Goal: Task Accomplishment & Management: Complete application form

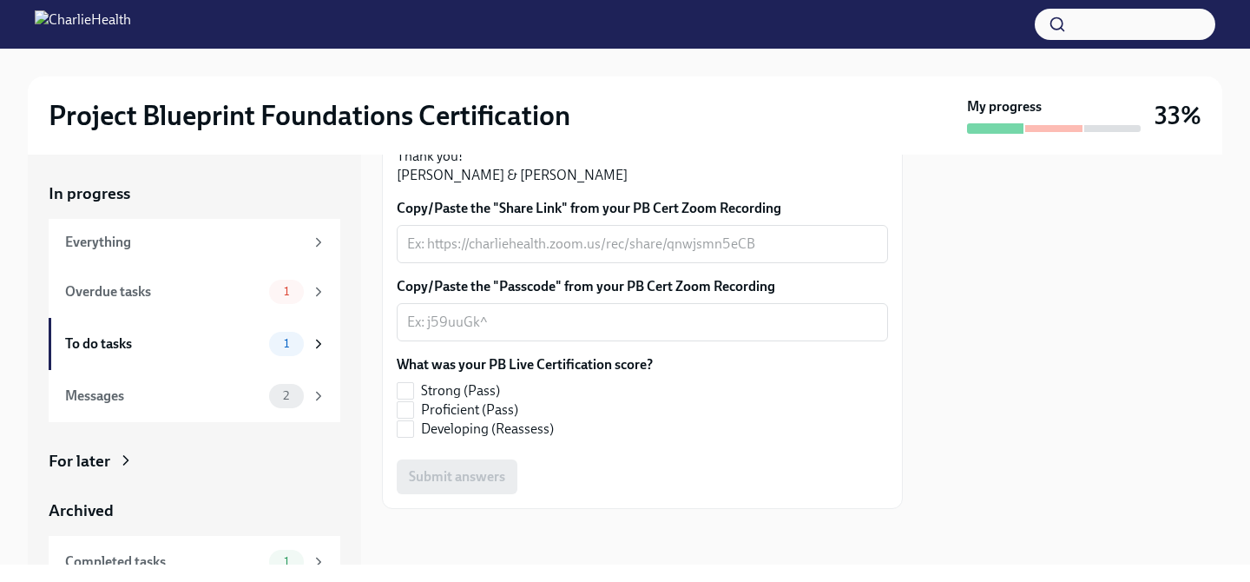
scroll to position [457, 0]
click at [594, 332] on textarea "Copy/Paste the "Passcode" from your PB Cert Zoom Recording" at bounding box center [642, 322] width 470 height 21
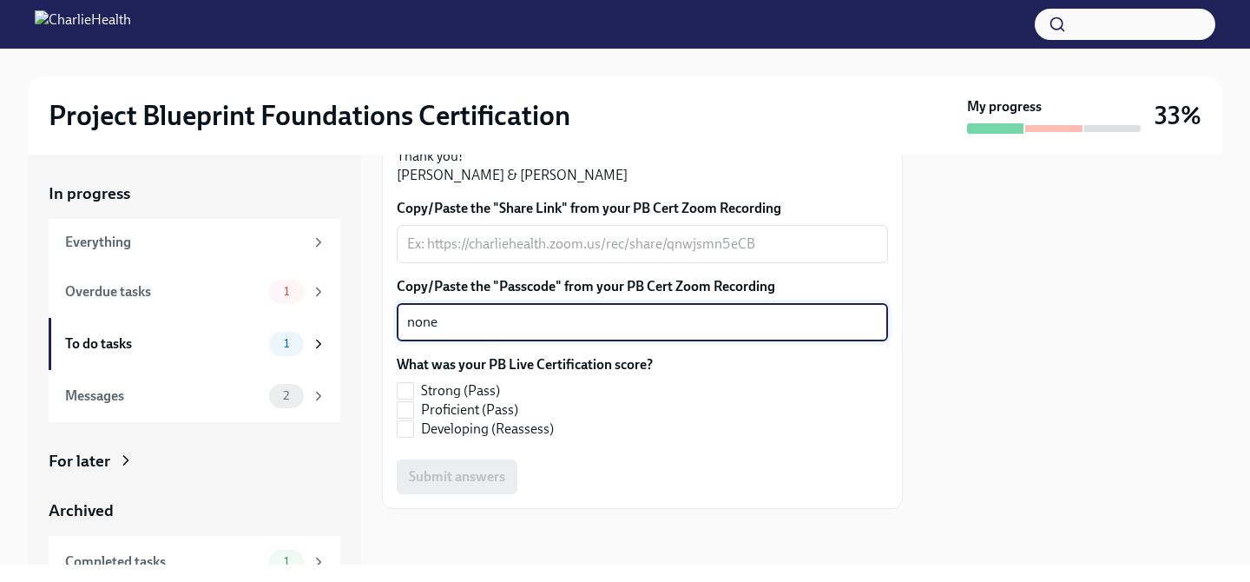
type textarea "none"
click at [572, 254] on textarea "Copy/Paste the "Share Link" from your PB Cert Zoom Recording" at bounding box center [642, 244] width 470 height 21
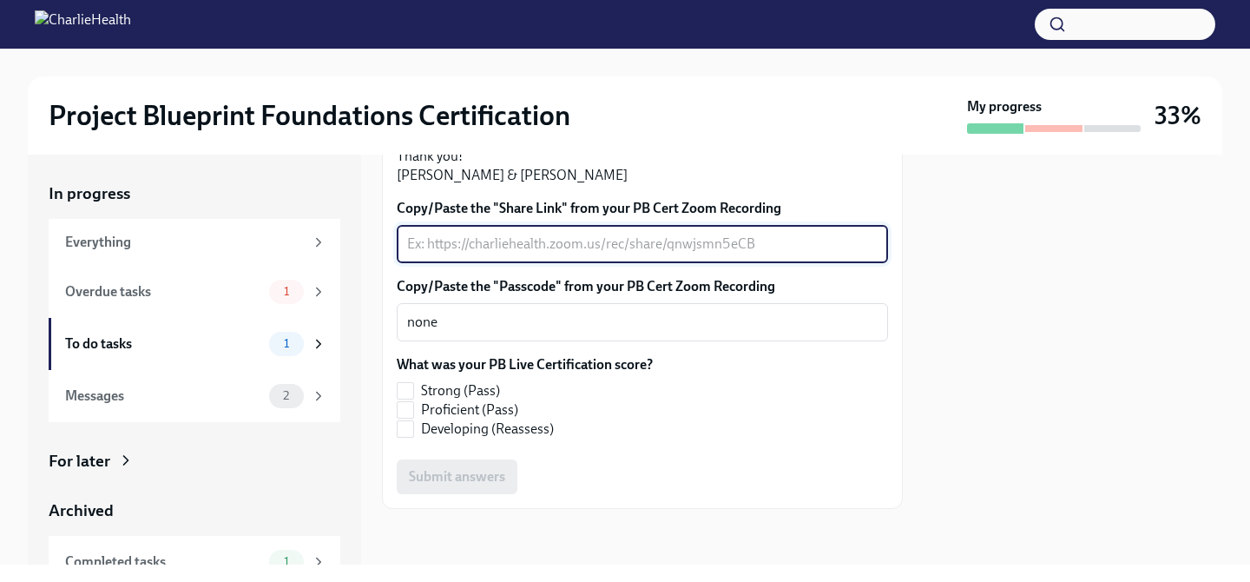
paste textarea "[URL][DOMAIN_NAME]"
type textarea "[URL][DOMAIN_NAME]"
click at [415, 407] on label "Proficient (Pass)" at bounding box center [518, 409] width 242 height 19
click at [413, 407] on input "Proficient (Pass)" at bounding box center [406, 410] width 16 height 16
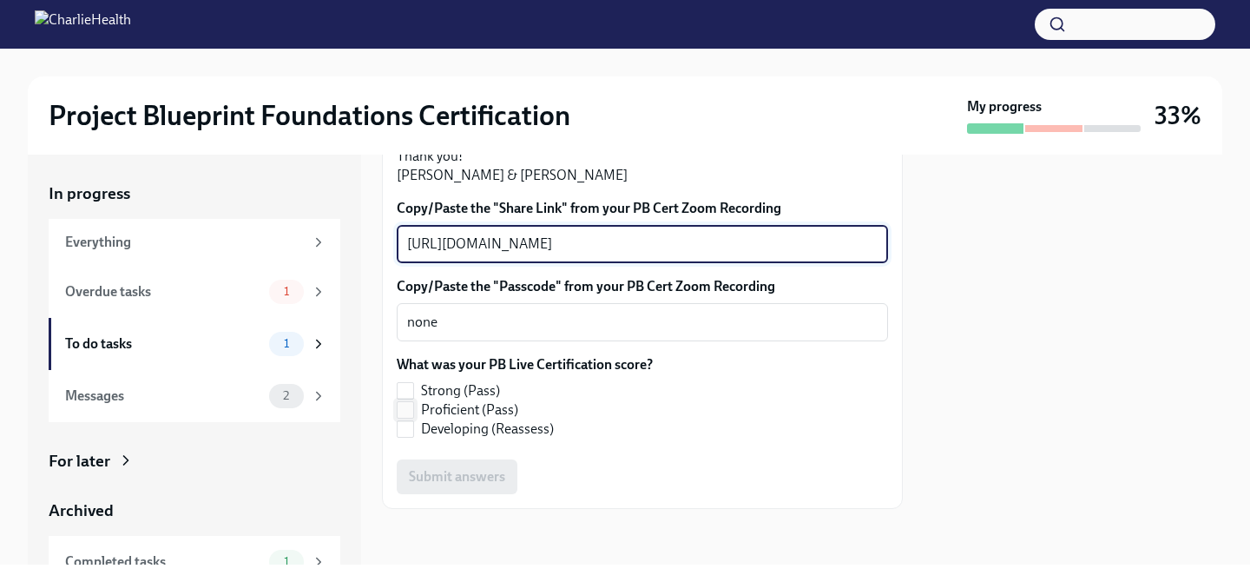
checkbox input "true"
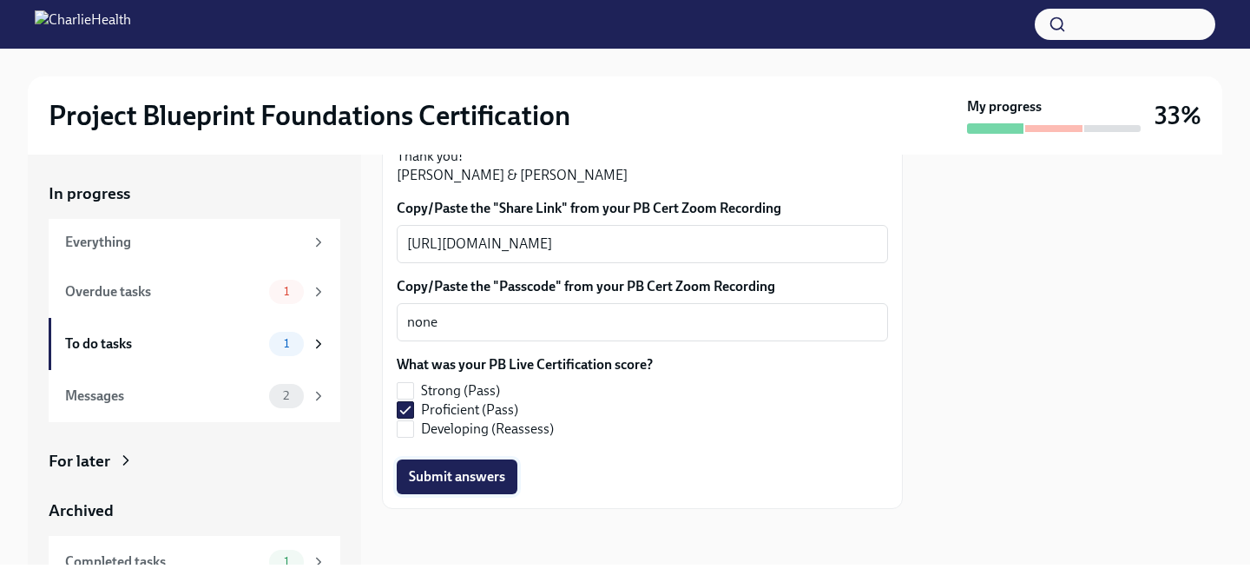
click at [491, 477] on span "Submit answers" at bounding box center [457, 476] width 96 height 17
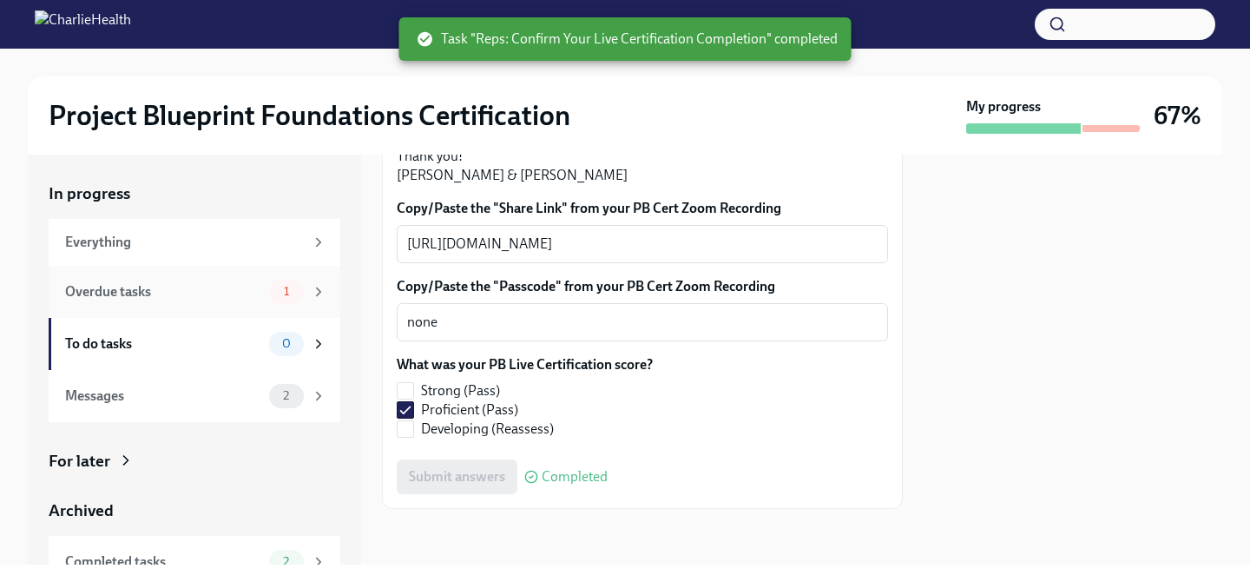
click at [297, 300] on div "1" at bounding box center [286, 292] width 35 height 24
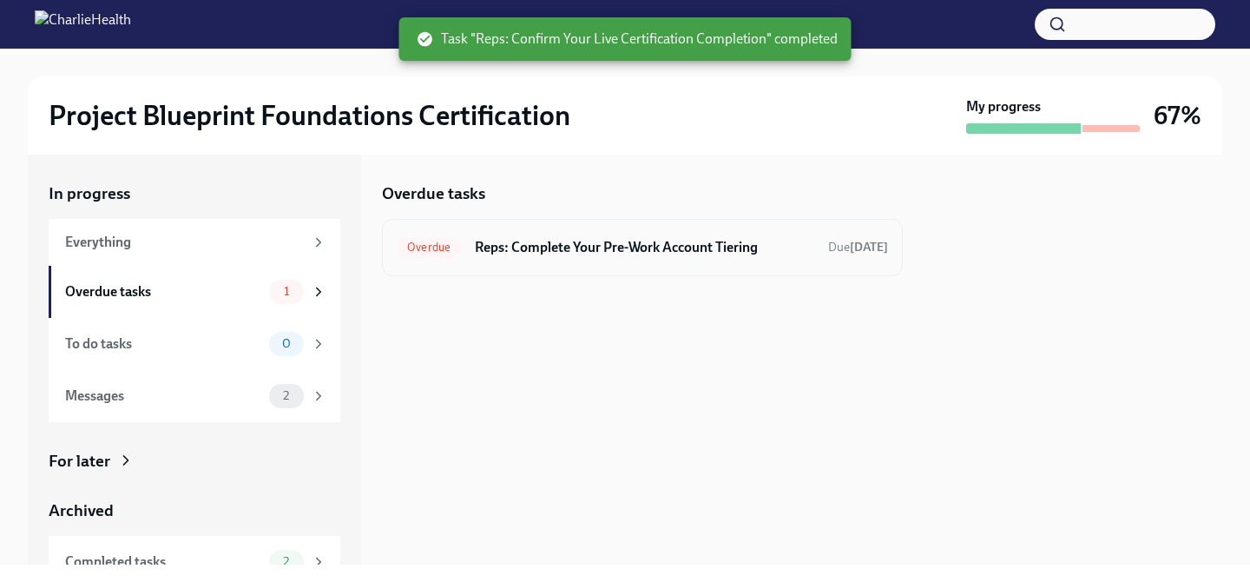
click at [674, 251] on h6 "Reps: Complete Your Pre-Work Account Tiering" at bounding box center [644, 247] width 339 height 19
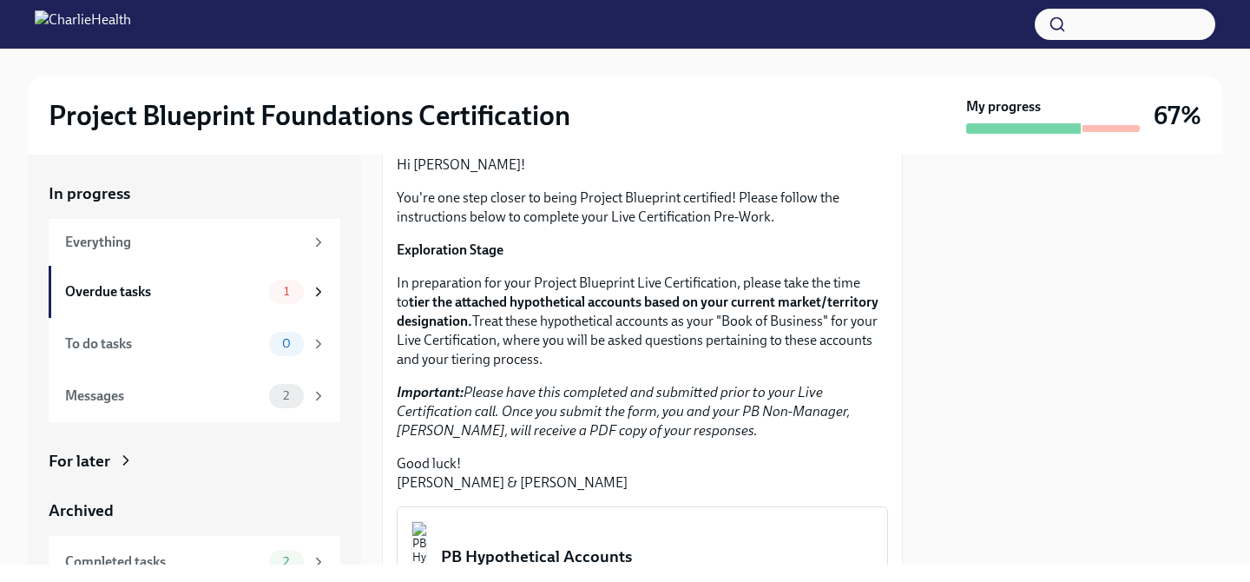
scroll to position [152, 0]
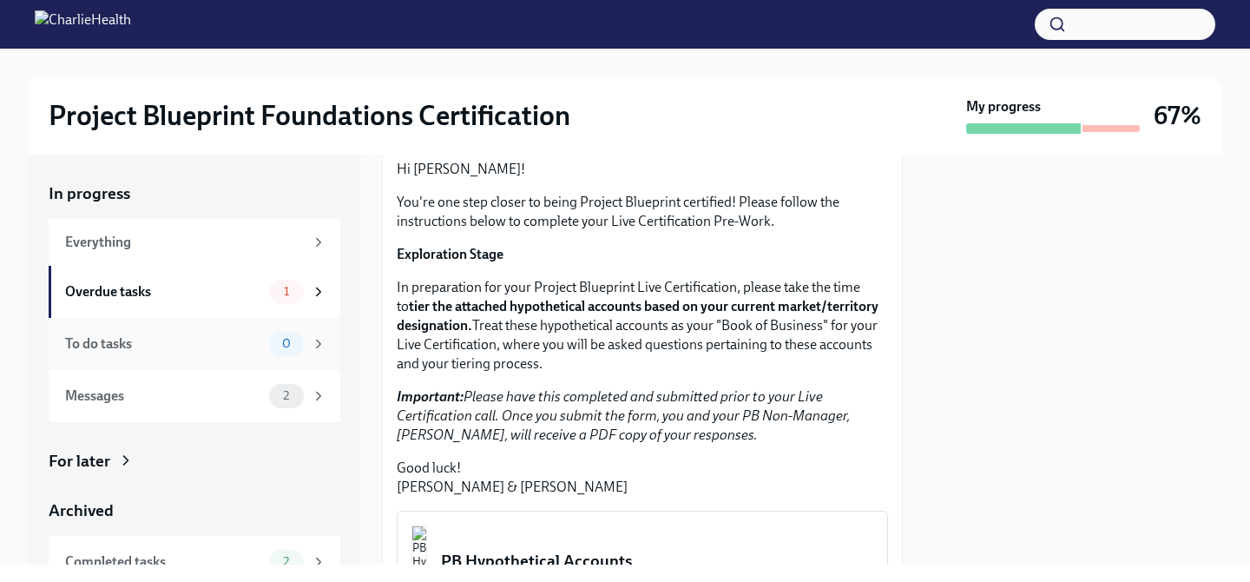
click at [247, 338] on div "To do tasks" at bounding box center [163, 343] width 197 height 19
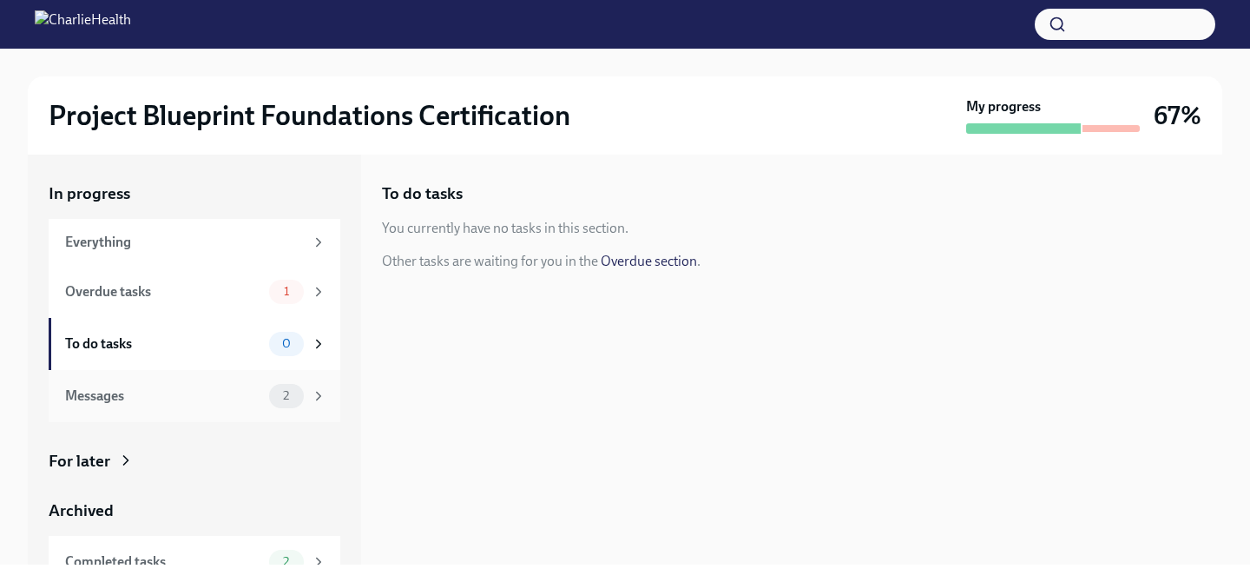
click at [234, 374] on div "Messages 2" at bounding box center [195, 396] width 292 height 52
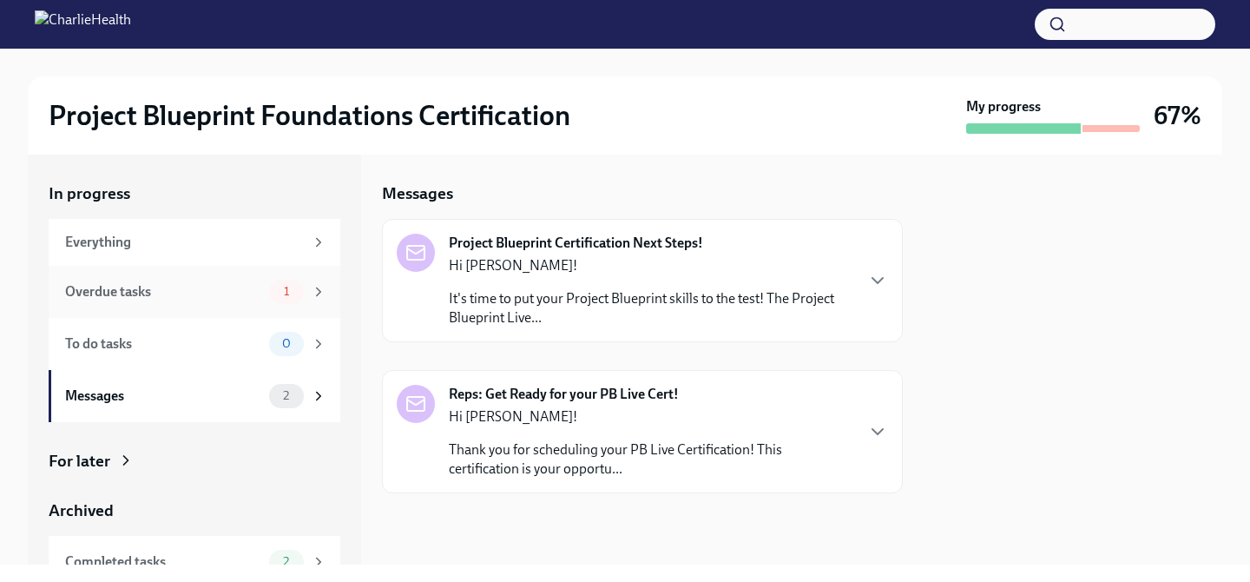
click at [275, 293] on span "1" at bounding box center [286, 291] width 26 height 13
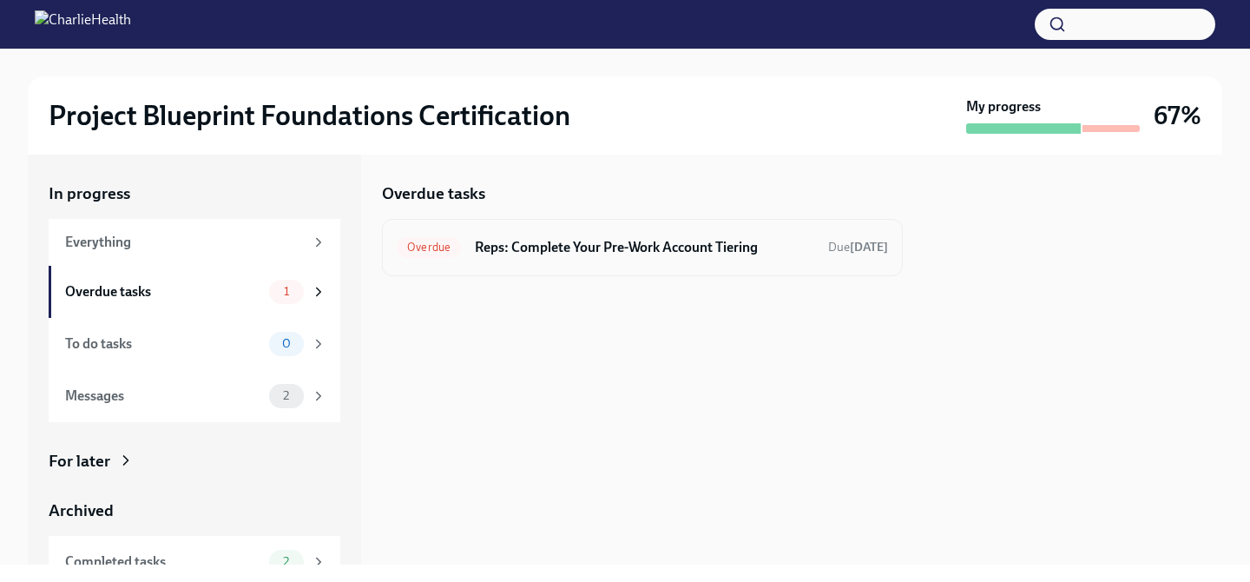
click at [825, 255] on div "Overdue Reps: Complete Your Pre-Work Account Tiering Due [DATE]" at bounding box center [642, 248] width 491 height 28
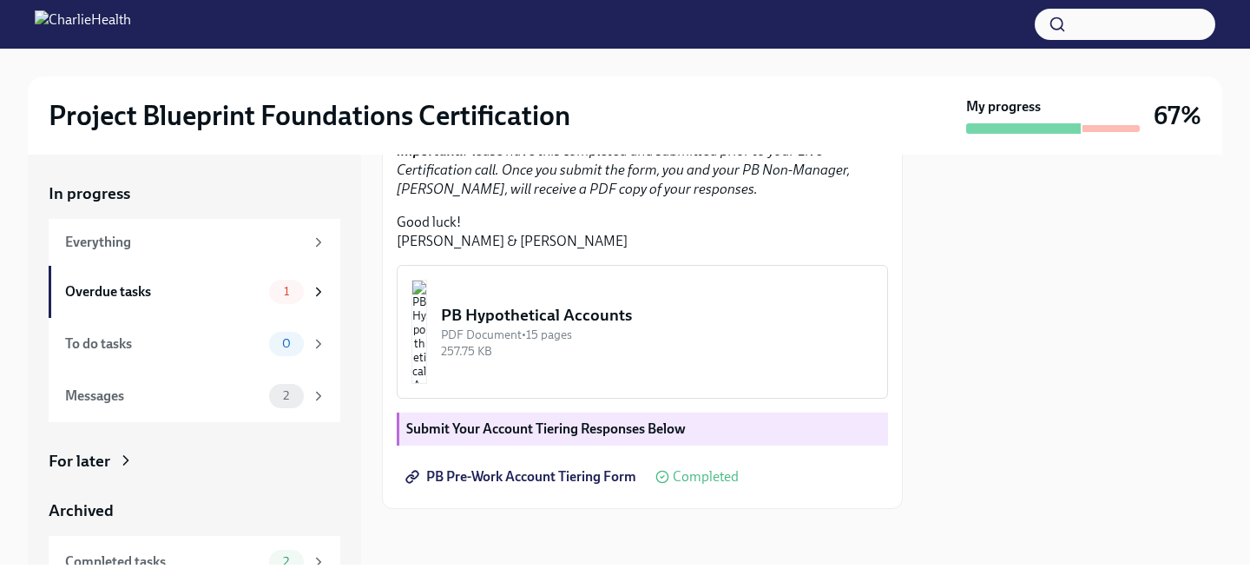
scroll to position [512, 0]
click at [514, 437] on strong "Submit Your Account Tiering Responses Below" at bounding box center [546, 428] width 280 height 16
click at [510, 485] on span "PB Pre-Work Account Tiering Form" at bounding box center [522, 476] width 227 height 17
